Goal: Task Accomplishment & Management: Manage account settings

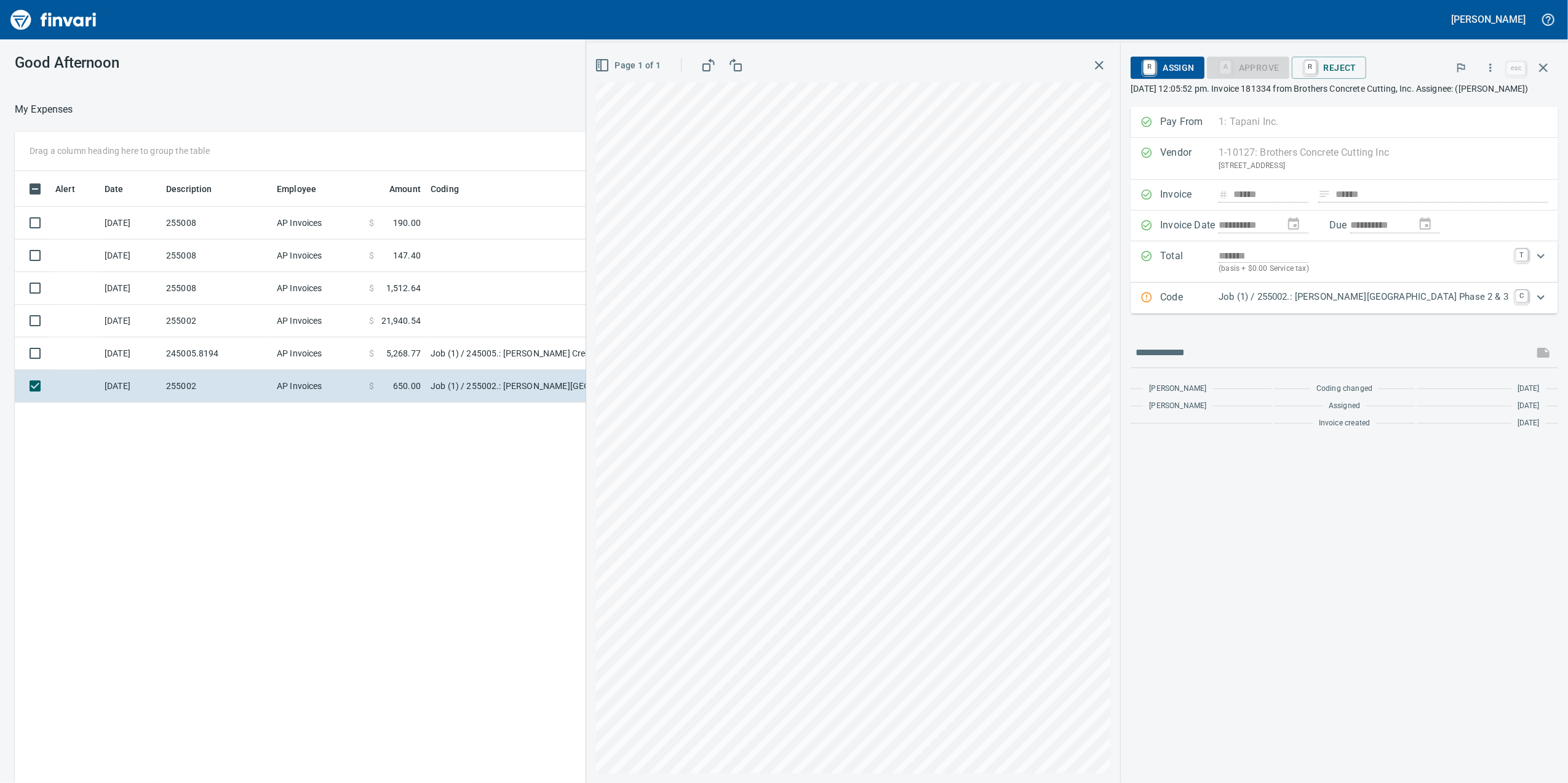
scroll to position [1, 1]
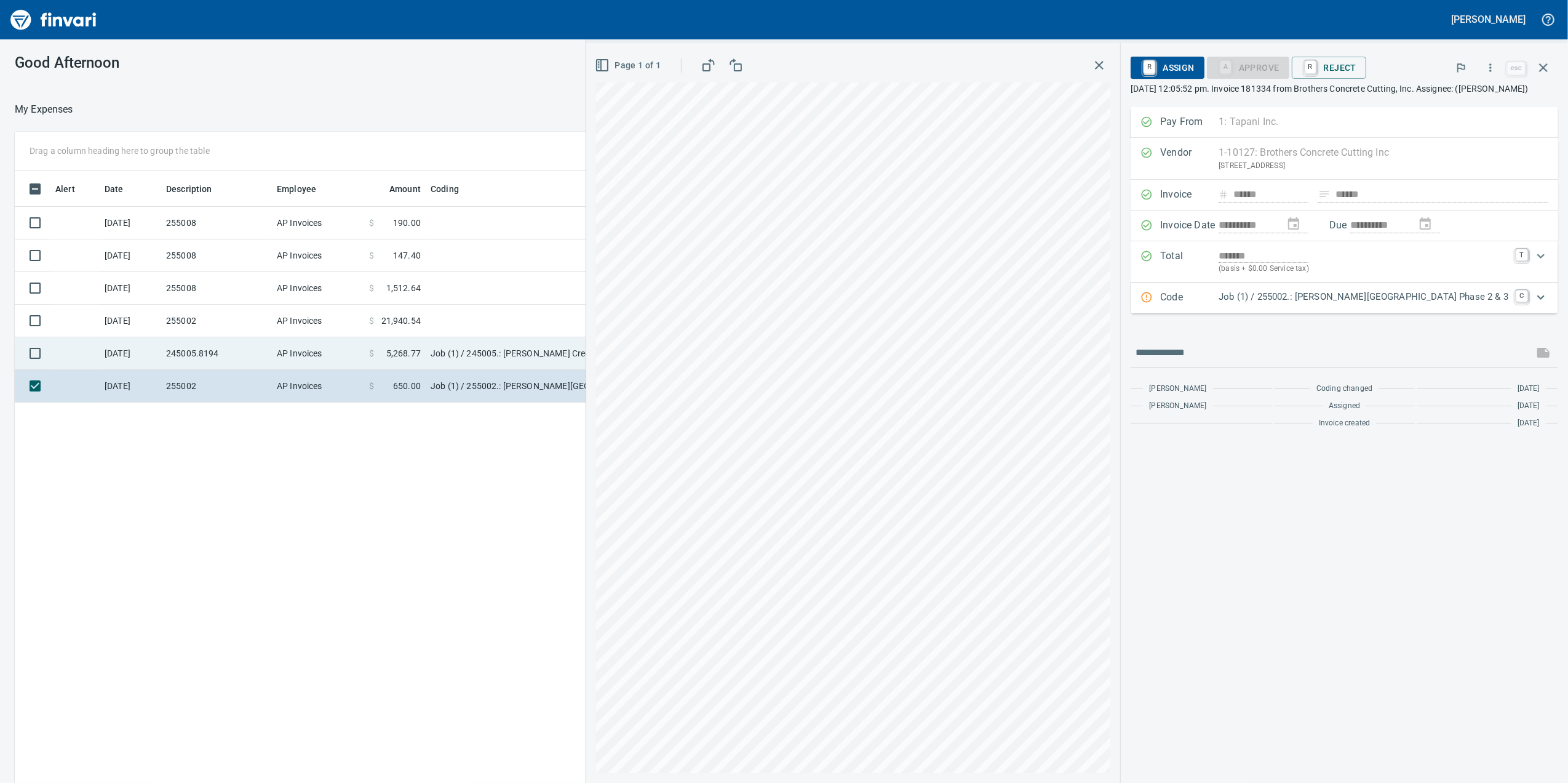
click at [566, 357] on td "Job (1) / 245005.: [PERSON_NAME] Creek Subdivision / 14. . 40: Haul Off Remaini…" at bounding box center [580, 353] width 308 height 33
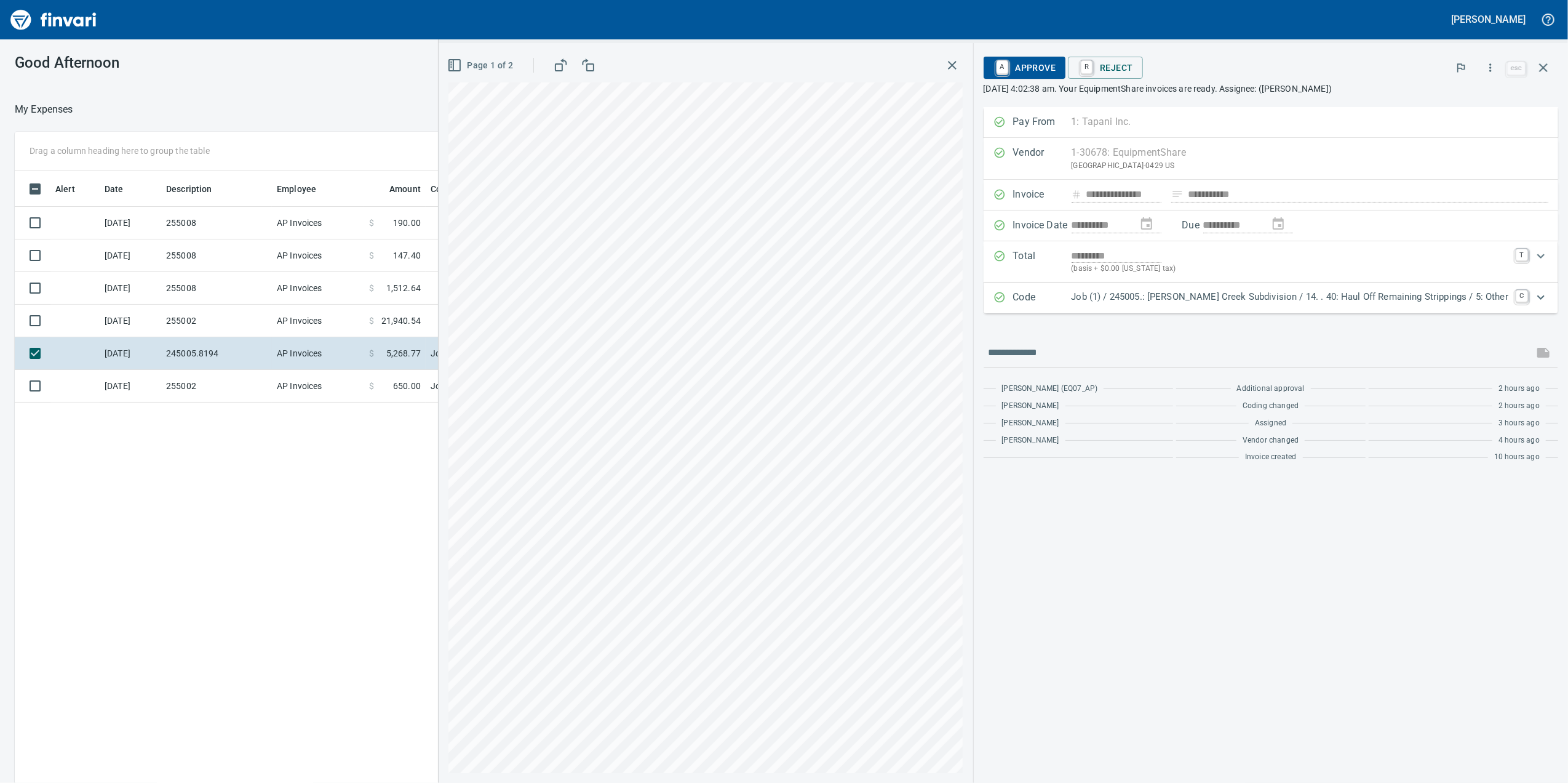
click at [363, 555] on div "**********" at bounding box center [784, 475] width 1568 height 686
click at [210, 323] on td "255002" at bounding box center [216, 320] width 110 height 33
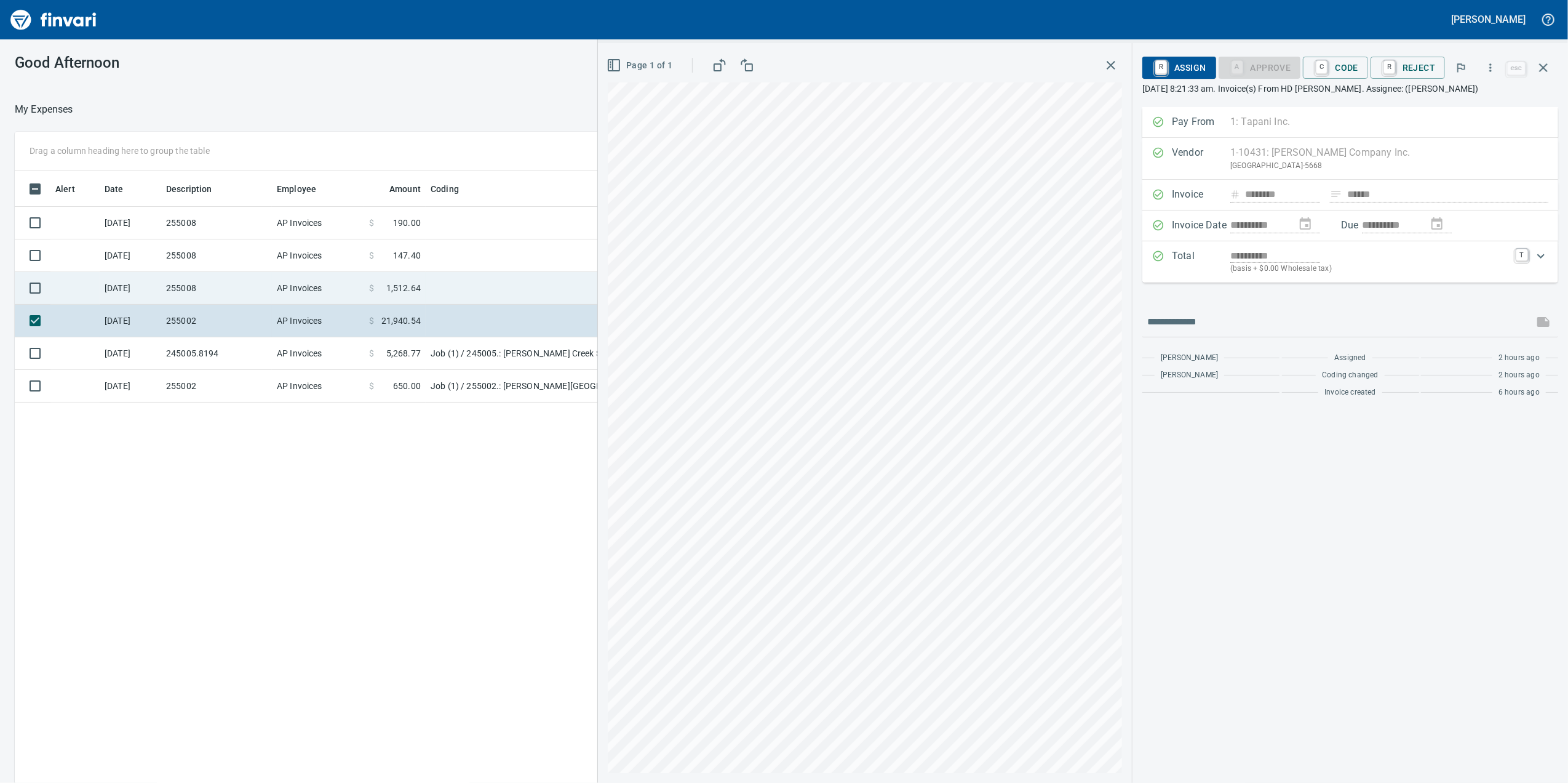
click at [374, 287] on span "$" at bounding box center [371, 288] width 5 height 12
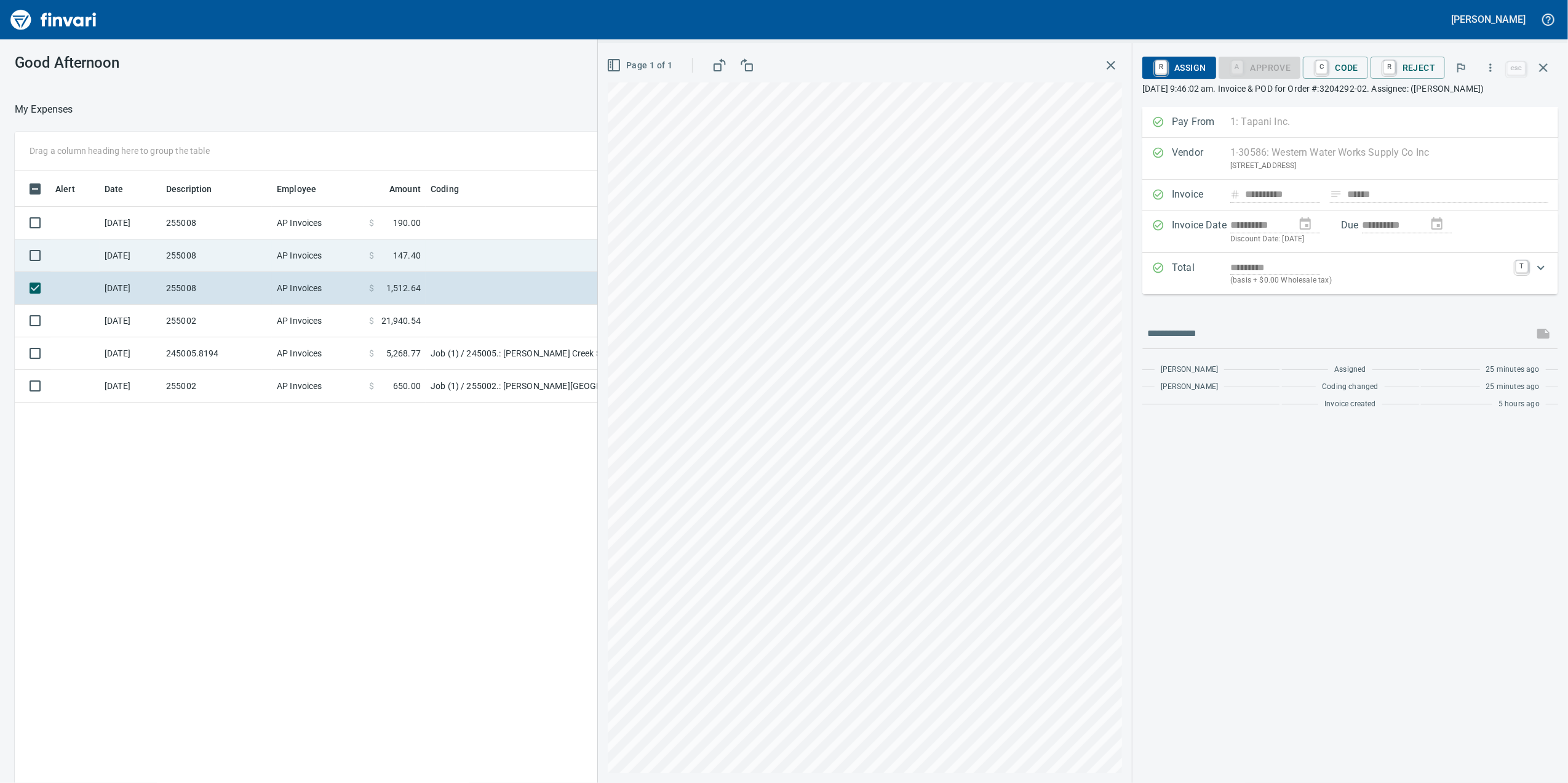
click at [449, 263] on td at bounding box center [580, 255] width 308 height 33
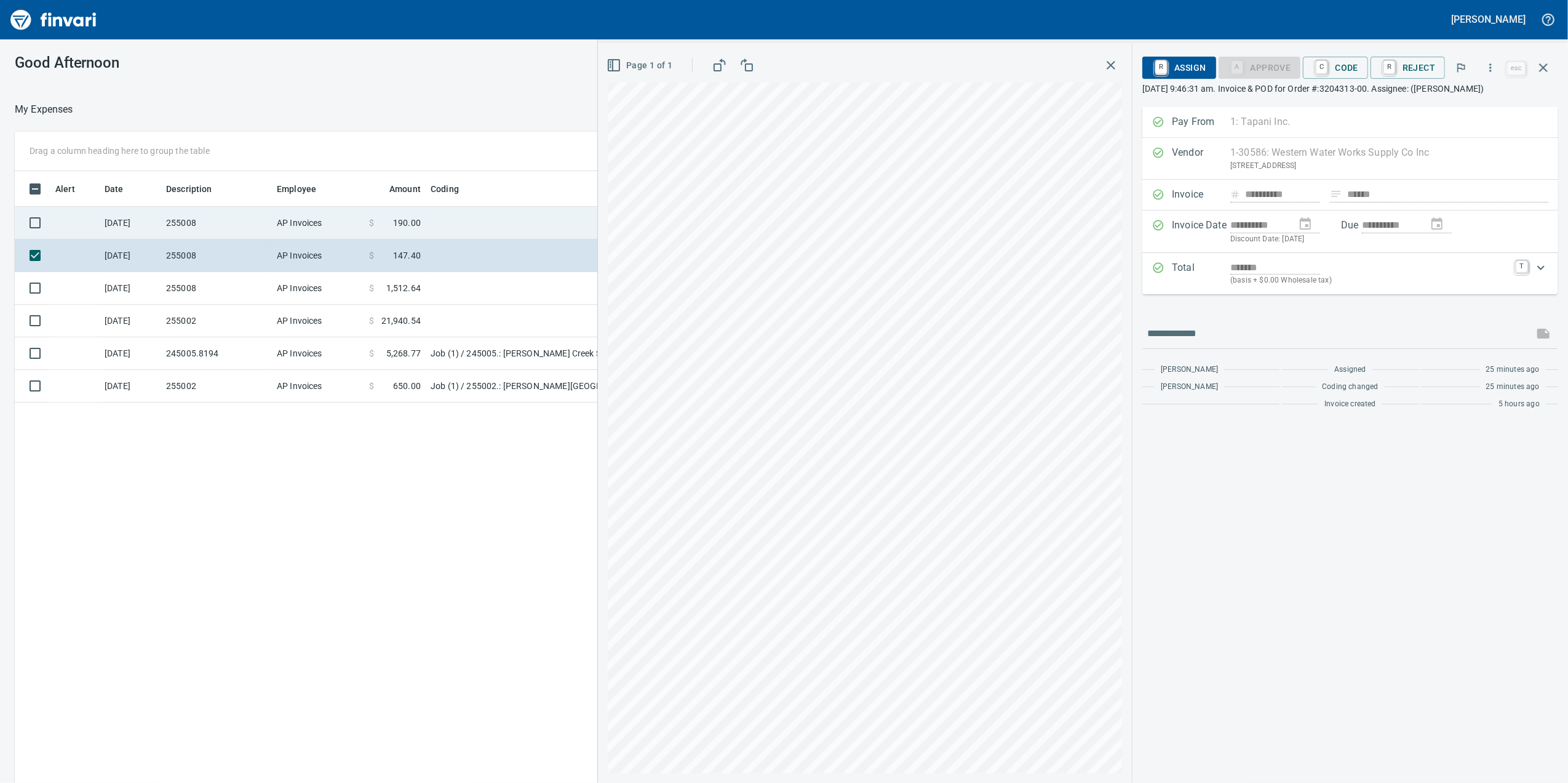
click at [396, 222] on span "190.00" at bounding box center [407, 223] width 28 height 12
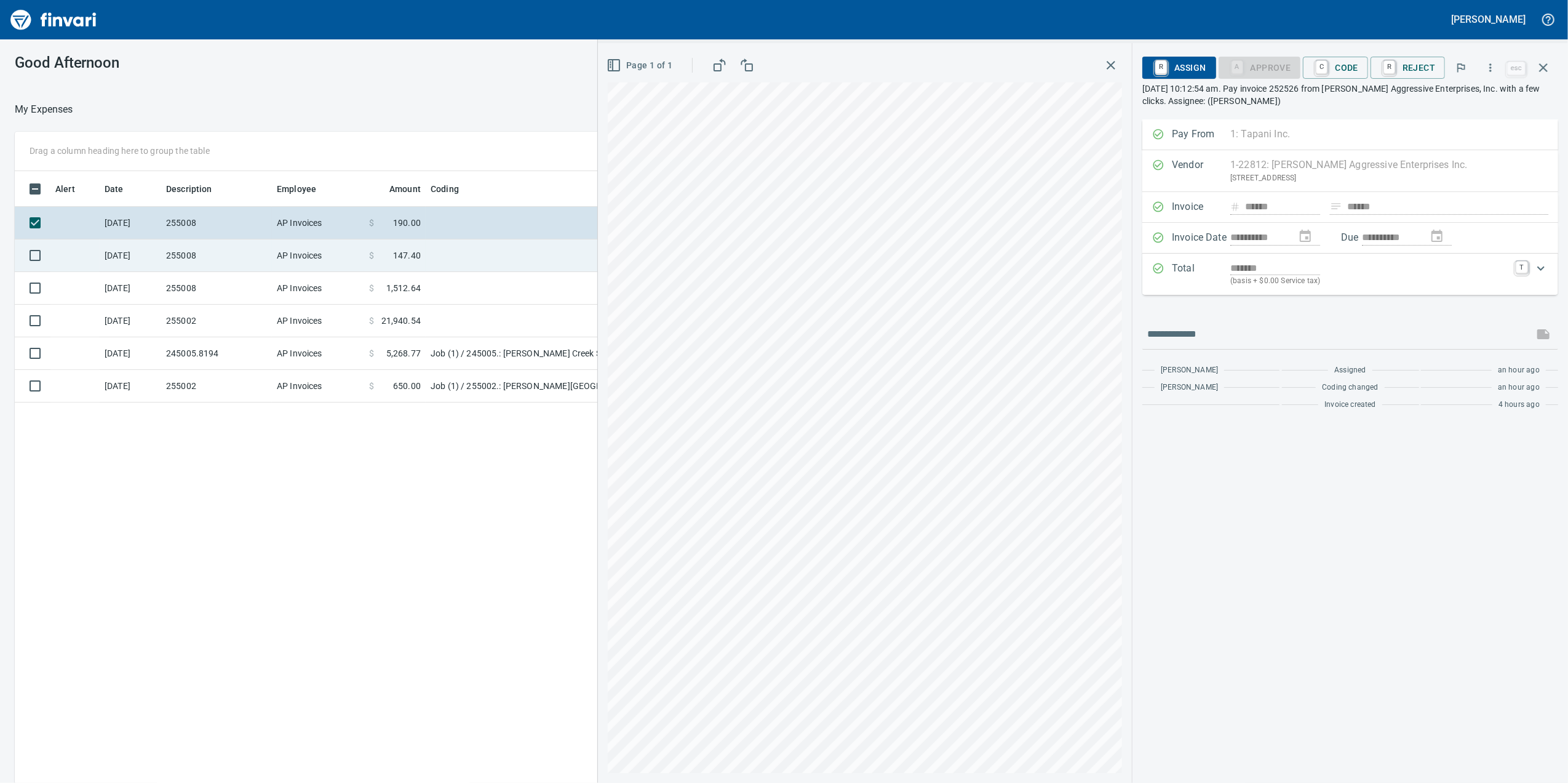
click at [456, 252] on td at bounding box center [580, 255] width 308 height 33
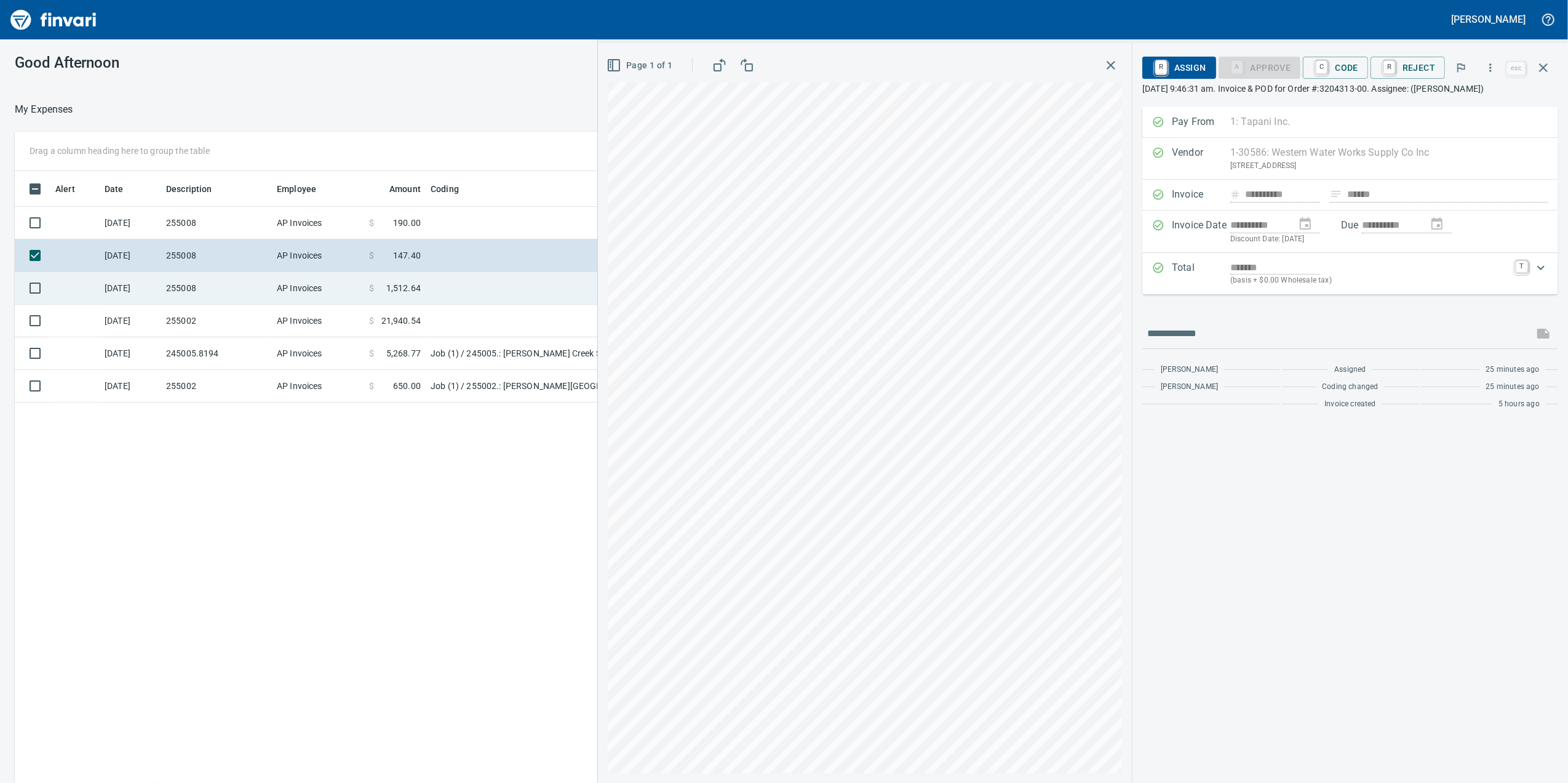
click at [468, 294] on td at bounding box center [580, 288] width 308 height 33
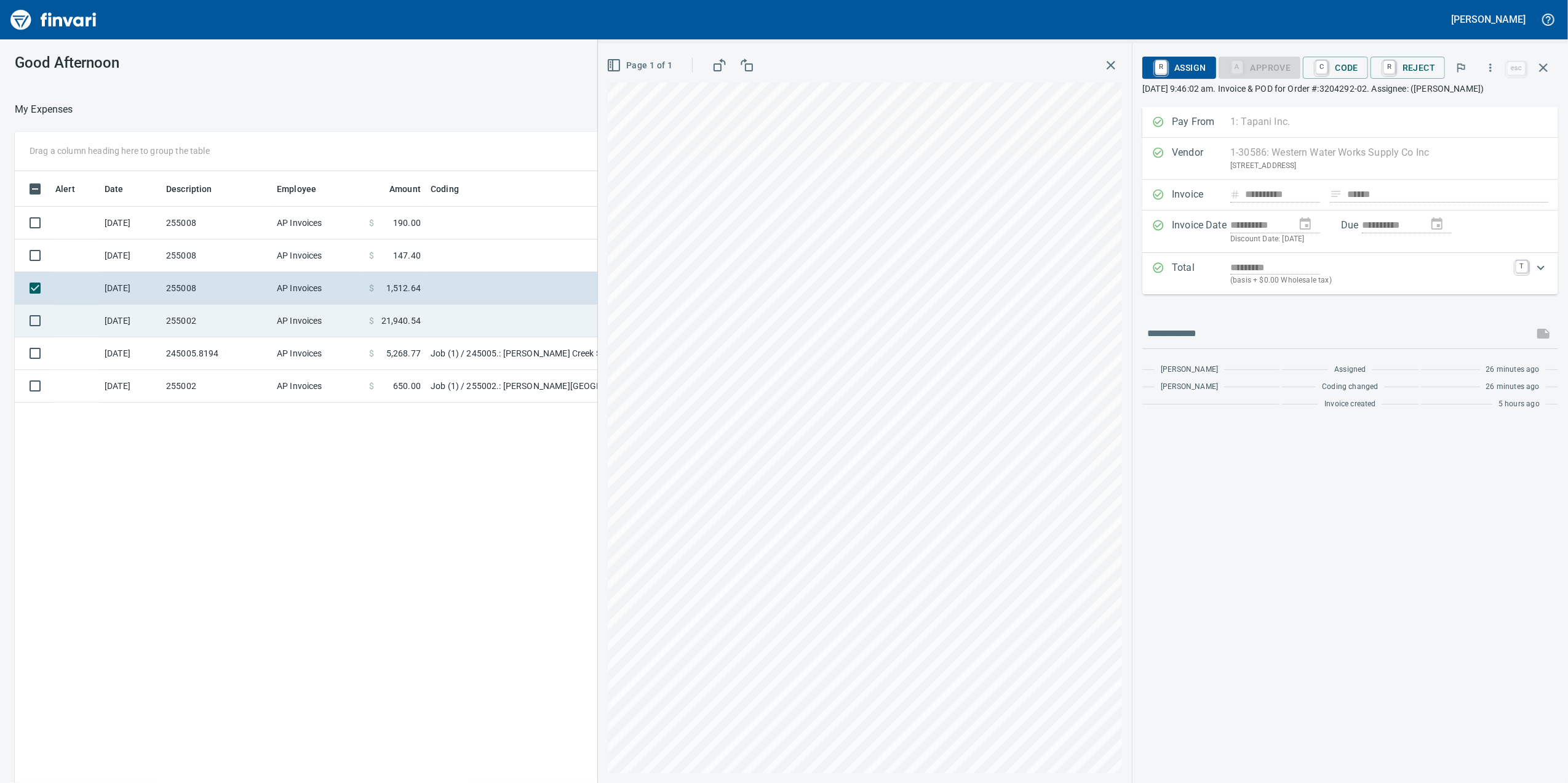
click at [454, 331] on td at bounding box center [580, 320] width 308 height 33
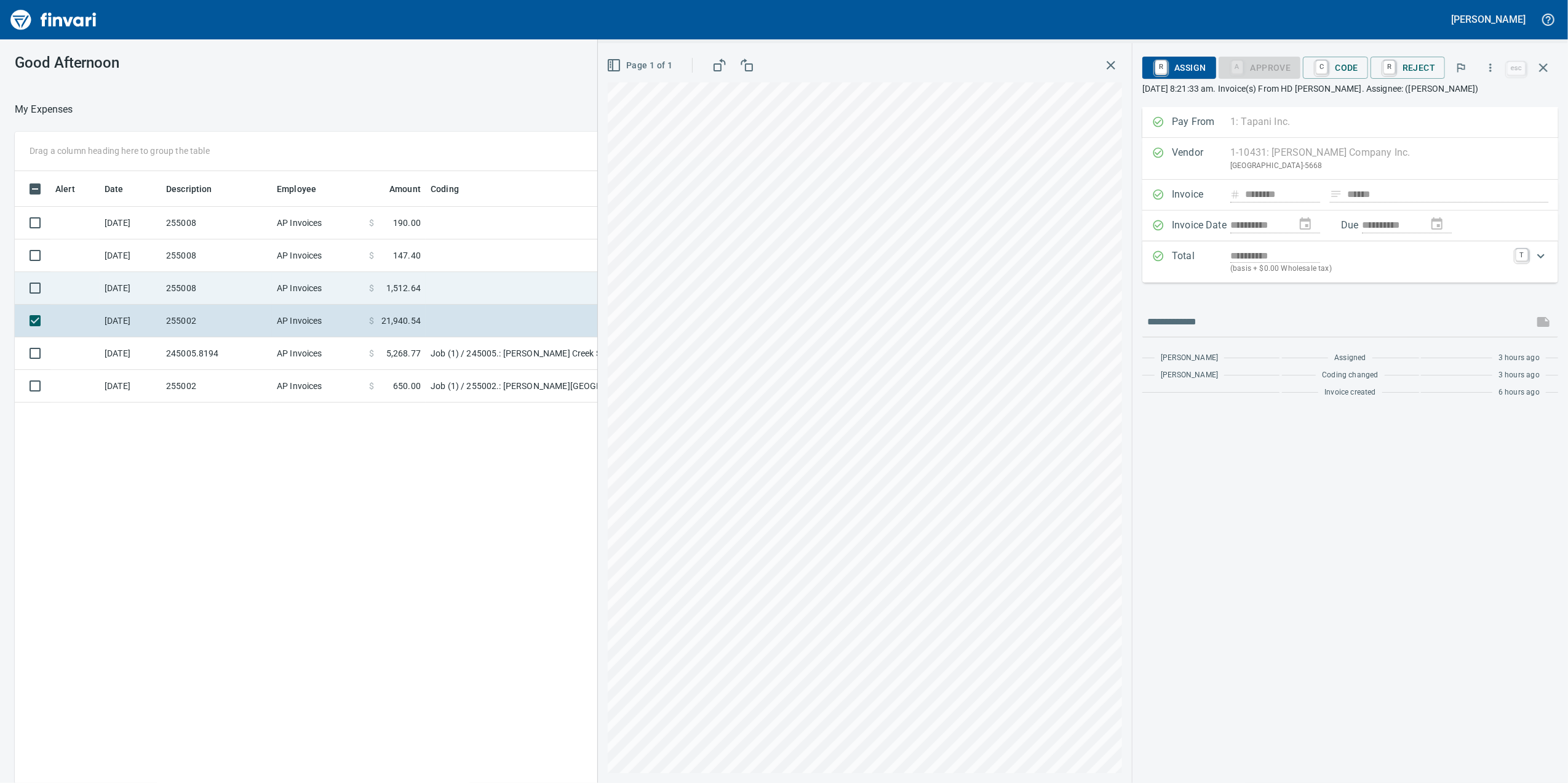
click at [389, 291] on span "1,512.64" at bounding box center [403, 288] width 35 height 12
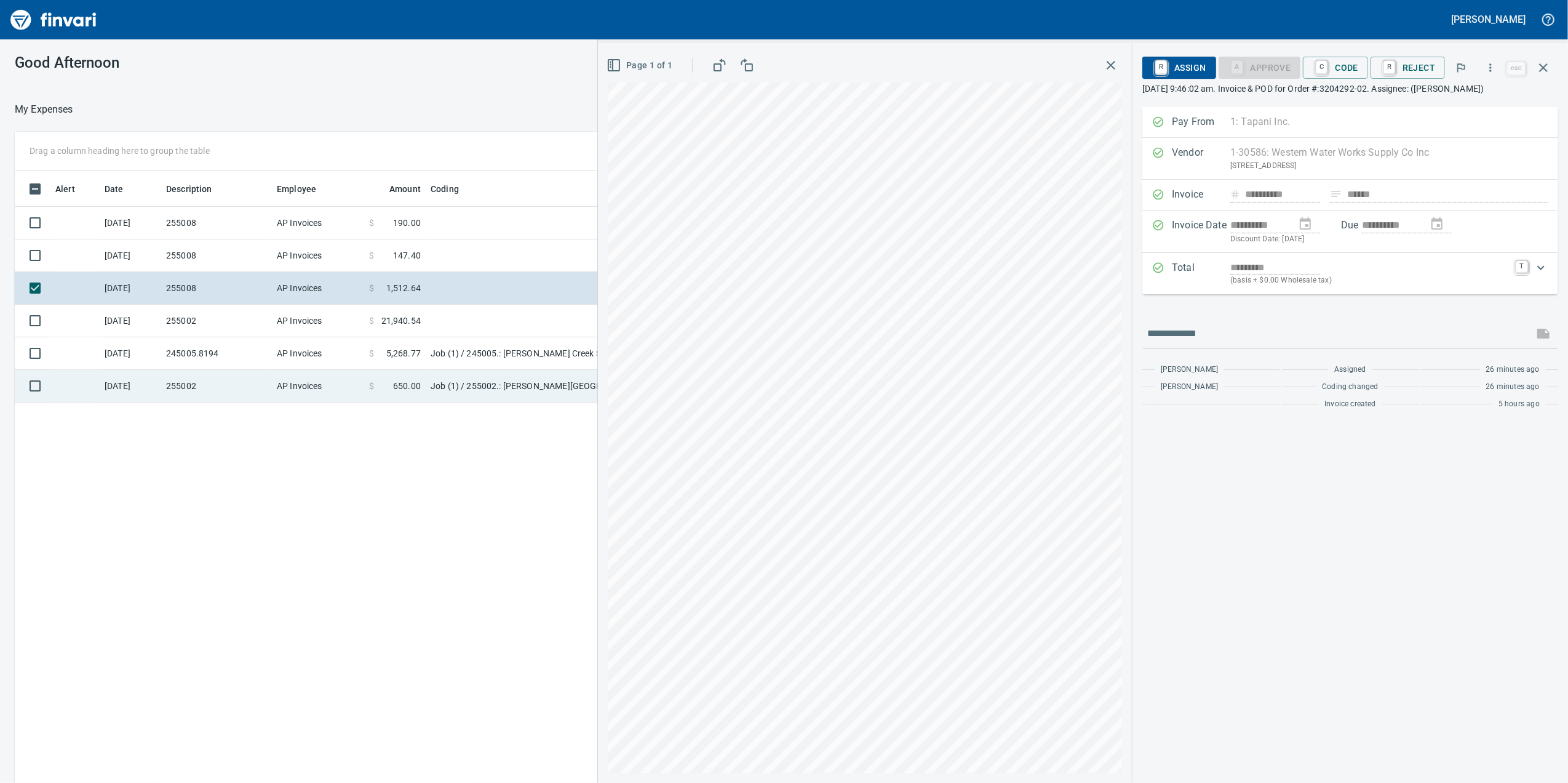
click at [401, 392] on span "650.00" at bounding box center [407, 386] width 28 height 12
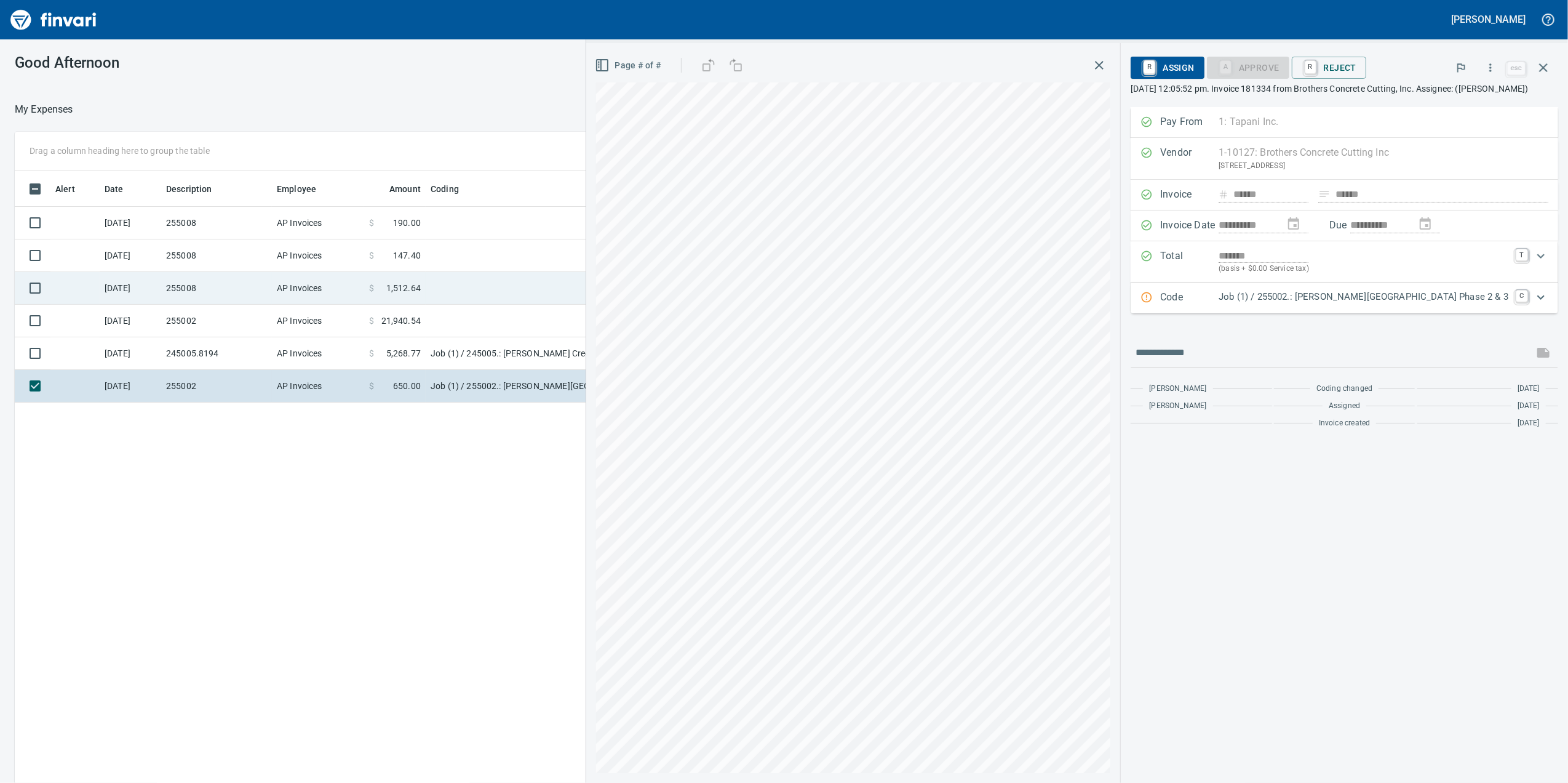
click at [340, 278] on td "AP Invoices" at bounding box center [319, 288] width 93 height 33
